Goal: Transaction & Acquisition: Subscribe to service/newsletter

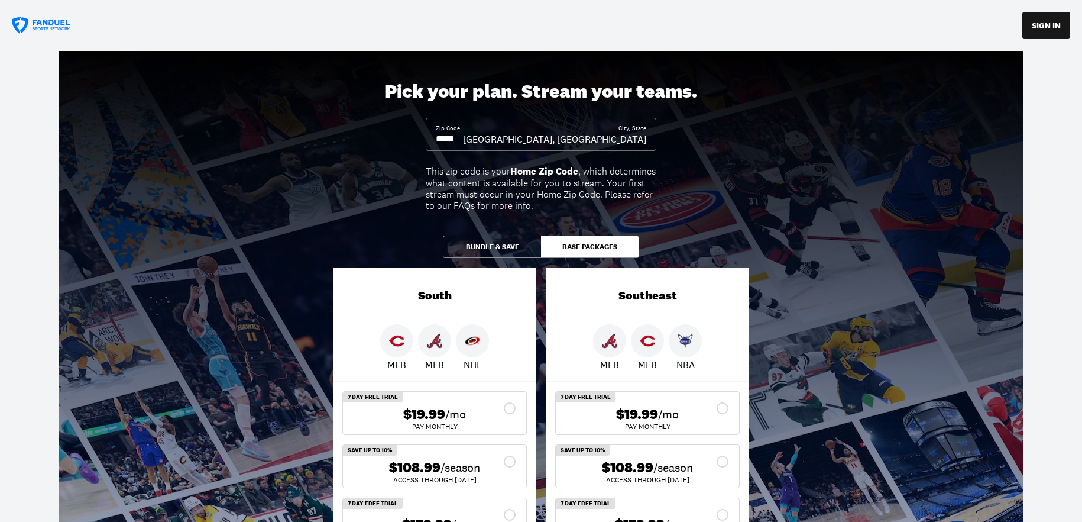
drag, startPoint x: 0, startPoint y: 0, endPoint x: 441, endPoint y: 142, distance: 463.5
click at [436, 137] on input at bounding box center [449, 138] width 27 height 13
drag, startPoint x: 470, startPoint y: 142, endPoint x: 435, endPoint y: 135, distance: 34.9
click at [436, 138] on input at bounding box center [449, 138] width 27 height 13
type input "*****"
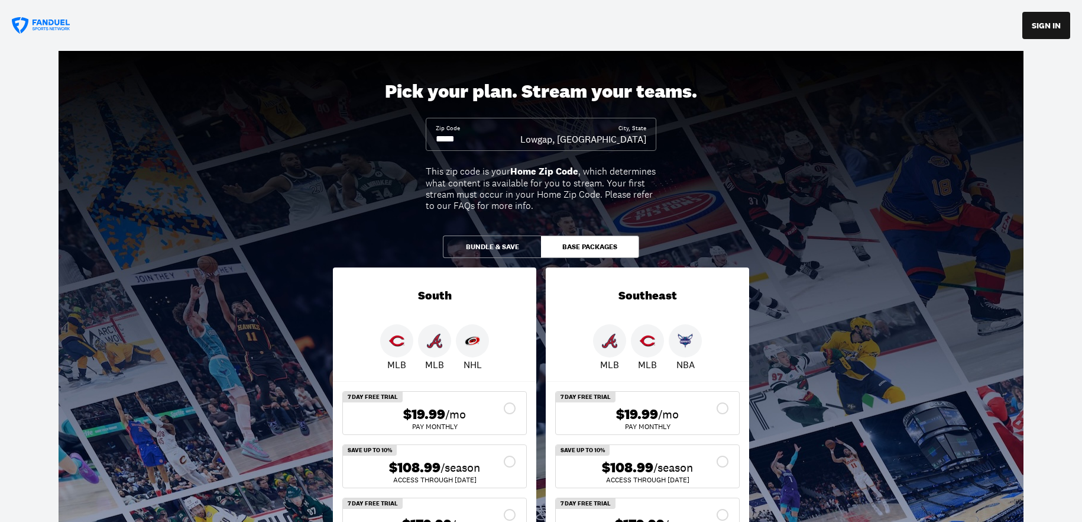
click at [495, 247] on button "Bundle & Save" at bounding box center [492, 246] width 98 height 22
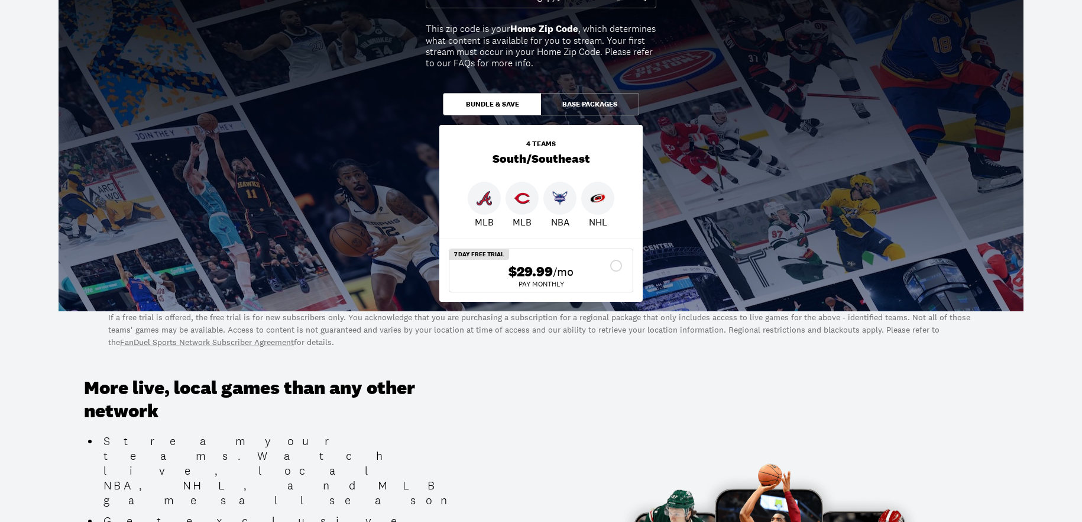
scroll to position [181, 0]
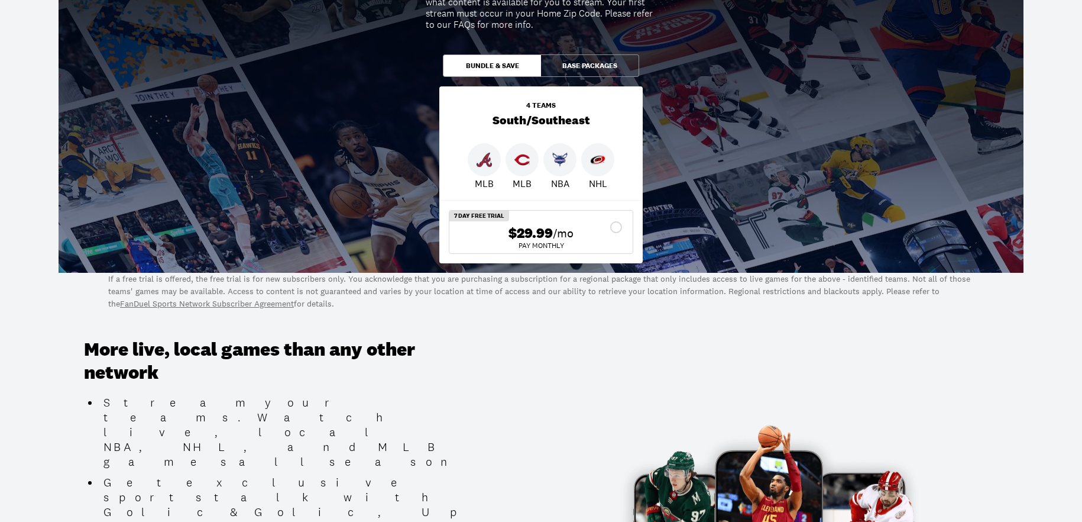
click at [591, 60] on button "Base Packages" at bounding box center [590, 65] width 98 height 22
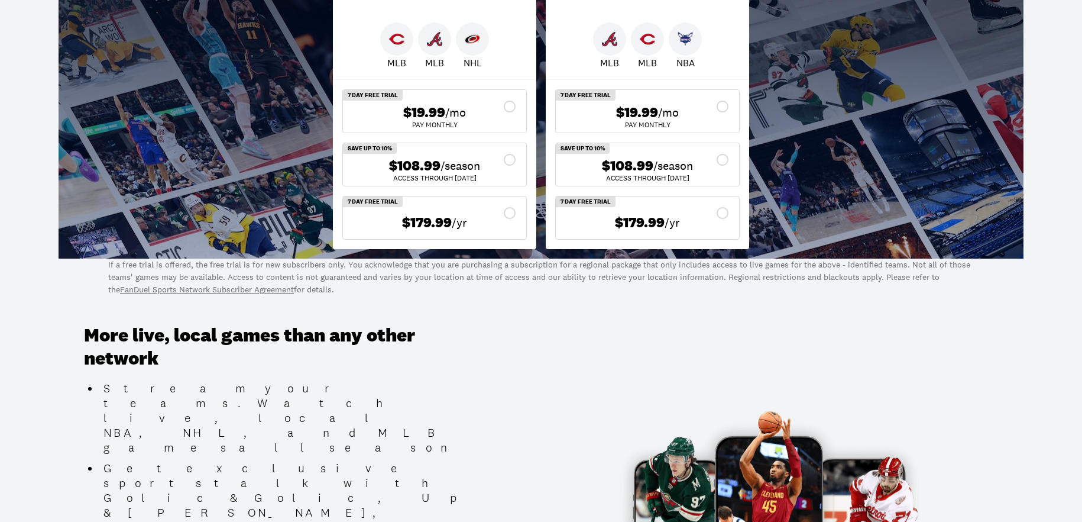
scroll to position [0, 0]
